Goal: Navigation & Orientation: Understand site structure

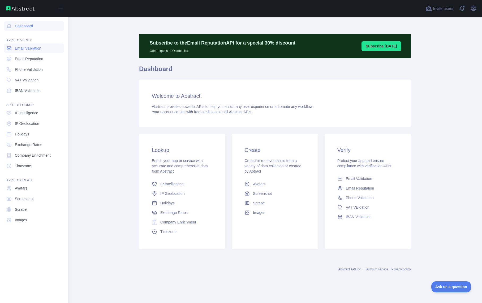
click at [28, 50] on span "Email Validation" at bounding box center [28, 48] width 26 height 5
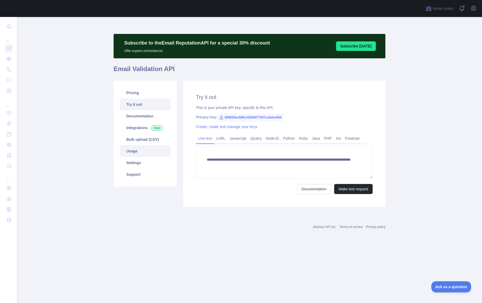
click at [140, 155] on link "Usage" at bounding box center [145, 151] width 50 height 12
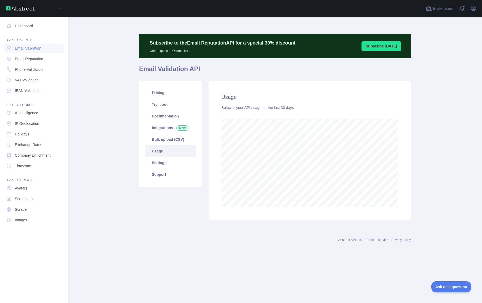
scroll to position [265201, 265073]
click at [17, 122] on span "IP Geolocation" at bounding box center [27, 123] width 24 height 5
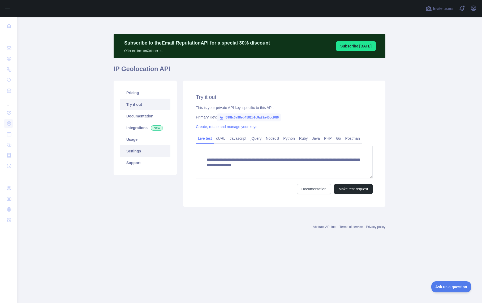
click at [138, 146] on link "Settings" at bounding box center [145, 151] width 50 height 12
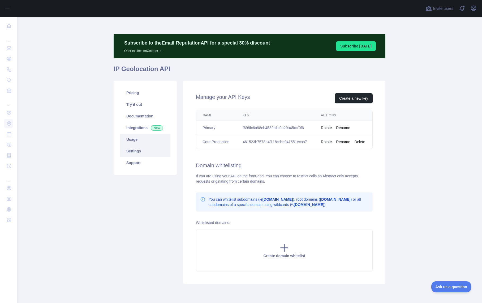
click at [138, 139] on link "Usage" at bounding box center [145, 140] width 50 height 12
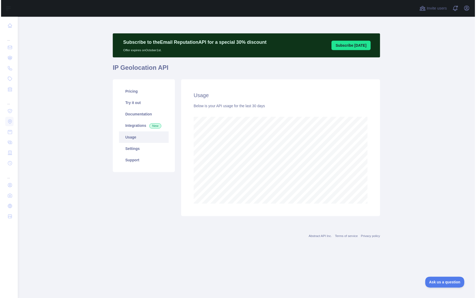
scroll to position [286, 465]
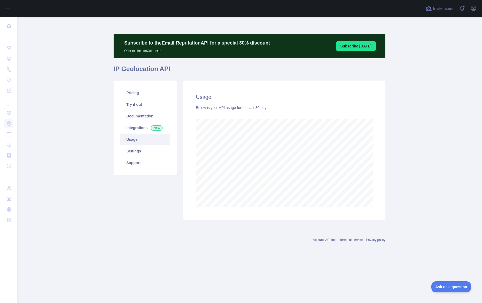
click at [104, 64] on main "Subscribe to the Email Reputation API for a special 30 % discount Offer expires…" at bounding box center [249, 160] width 465 height 286
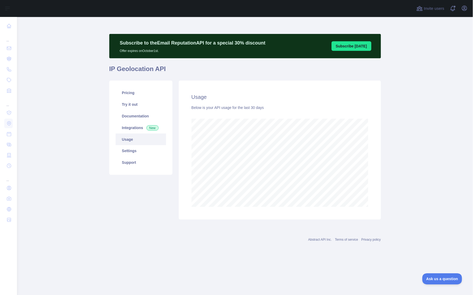
scroll to position [265209, 265032]
